Goal: Task Accomplishment & Management: Manage account settings

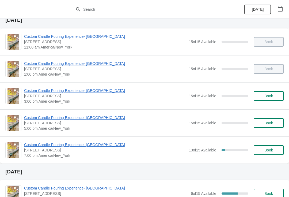
scroll to position [20, 0]
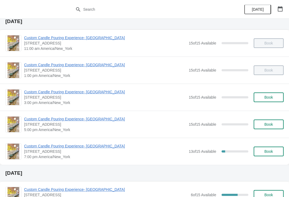
click at [40, 145] on span "Custom Candle Pouring Experience- [GEOGRAPHIC_DATA]" at bounding box center [105, 145] width 162 height 5
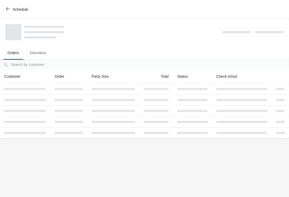
scroll to position [0, 0]
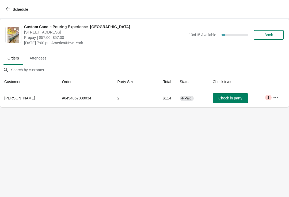
click at [275, 98] on icon "button" at bounding box center [275, 97] width 5 height 5
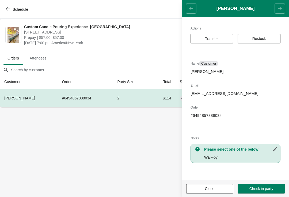
click at [193, 39] on button "Transfer" at bounding box center [212, 39] width 43 height 10
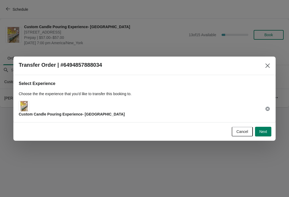
click at [263, 136] on button "Next" at bounding box center [263, 132] width 16 height 10
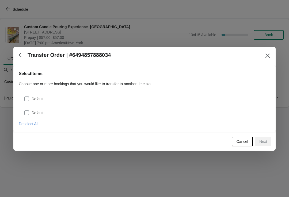
click at [37, 96] on span "Default" at bounding box center [38, 98] width 12 height 5
click at [25, 96] on input "Default" at bounding box center [24, 96] width 0 height 0
checkbox input "true"
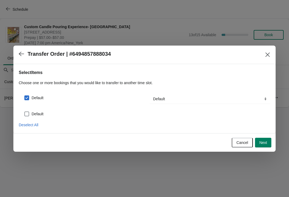
click at [37, 113] on span "Default" at bounding box center [38, 113] width 12 height 5
click at [25, 112] on input "Default" at bounding box center [24, 111] width 0 height 0
checkbox input "true"
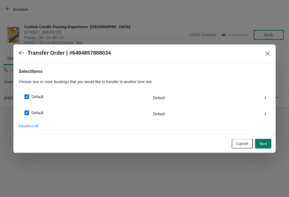
click at [267, 144] on span "Next" at bounding box center [264, 143] width 8 height 4
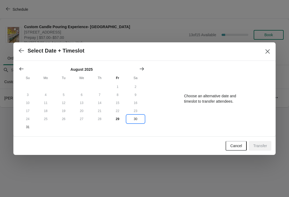
click at [134, 119] on button "30" at bounding box center [136, 119] width 18 height 8
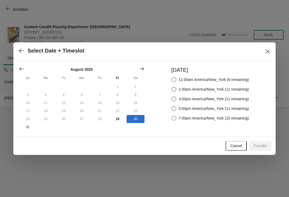
click at [175, 119] on span at bounding box center [174, 118] width 5 height 5
click at [172, 116] on input "7:00pm America/New_York (15 remaining)" at bounding box center [172, 116] width 0 height 0
radio input "true"
click at [264, 52] on button "Close" at bounding box center [268, 52] width 10 height 10
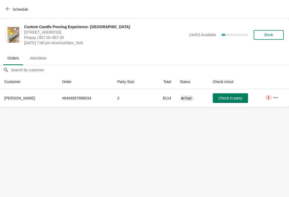
click at [269, 95] on span "1" at bounding box center [269, 97] width 2 height 4
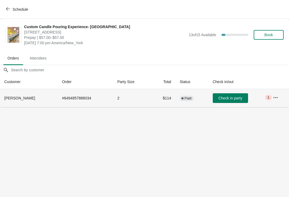
click at [15, 9] on span "Schedule" at bounding box center [21, 9] width 16 height 4
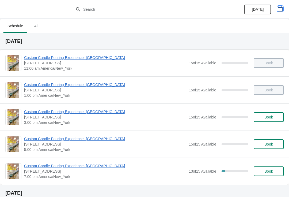
click at [282, 9] on icon "button" at bounding box center [280, 8] width 5 height 5
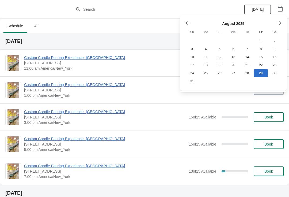
click at [279, 22] on icon "Show next month, September 2025" at bounding box center [278, 22] width 5 height 5
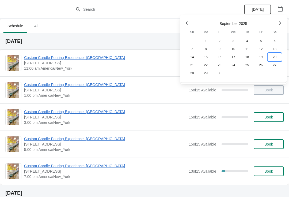
click at [271, 61] on button "20" at bounding box center [275, 57] width 14 height 8
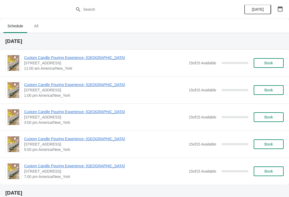
click at [284, 13] on button "button" at bounding box center [281, 9] width 10 height 10
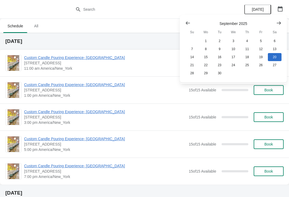
click at [190, 21] on icon "Show previous month, August 2025" at bounding box center [187, 22] width 5 height 5
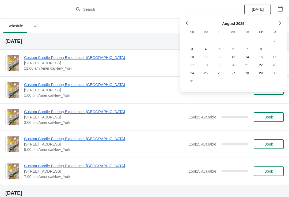
click at [189, 24] on icon "Show previous month, July 2025" at bounding box center [187, 22] width 5 height 5
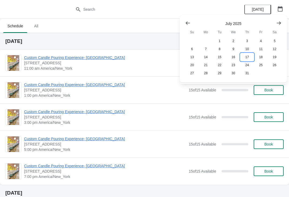
click at [245, 58] on button "17" at bounding box center [248, 57] width 14 height 8
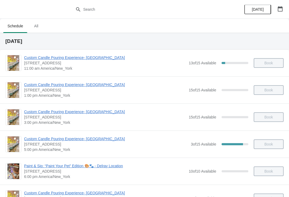
click at [57, 137] on span "Custom Candle Pouring Experience- [GEOGRAPHIC_DATA]" at bounding box center [106, 138] width 164 height 5
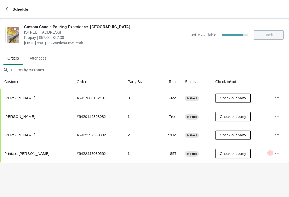
click at [275, 133] on icon "button" at bounding box center [277, 134] width 5 height 5
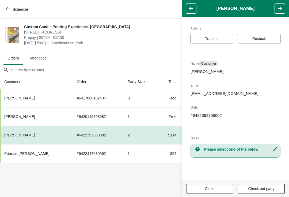
click at [159, 179] on body "Schedule Custom Candle Pouring Experience- [GEOGRAPHIC_DATA] [STREET_ADDRESS] P…" at bounding box center [144, 98] width 289 height 197
click at [141, 182] on body "Schedule Custom Candle Pouring Experience- [GEOGRAPHIC_DATA] [STREET_ADDRESS] P…" at bounding box center [144, 98] width 289 height 197
click at [192, 11] on icon "button" at bounding box center [191, 8] width 5 height 5
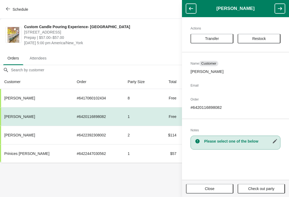
click at [211, 193] on button "Close" at bounding box center [209, 189] width 47 height 10
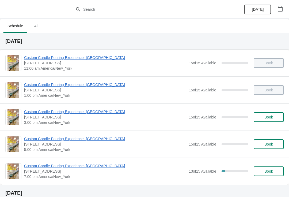
click at [35, 25] on span "All" at bounding box center [35, 26] width 13 height 10
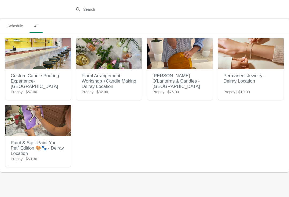
click at [110, 80] on h2 "Floral Arrangement Workshop +Candle Making Delray Location" at bounding box center [109, 80] width 55 height 21
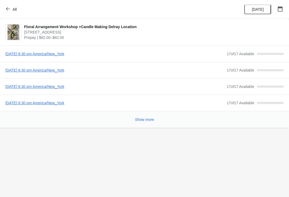
click at [143, 124] on button "Show more" at bounding box center [144, 120] width 23 height 10
click at [18, 7] on button "All" at bounding box center [12, 10] width 18 height 10
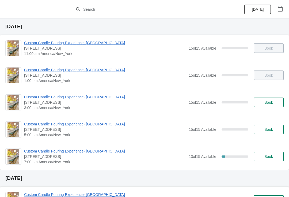
scroll to position [14, 0]
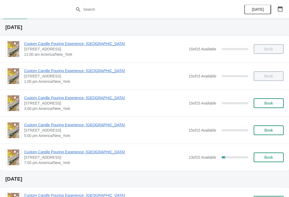
click at [58, 149] on span "Custom Candle Pouring Experience- [GEOGRAPHIC_DATA]" at bounding box center [105, 151] width 162 height 5
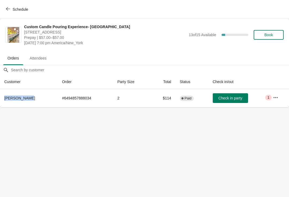
copy span "[PERSON_NAME]"
